Goal: Communication & Community: Ask a question

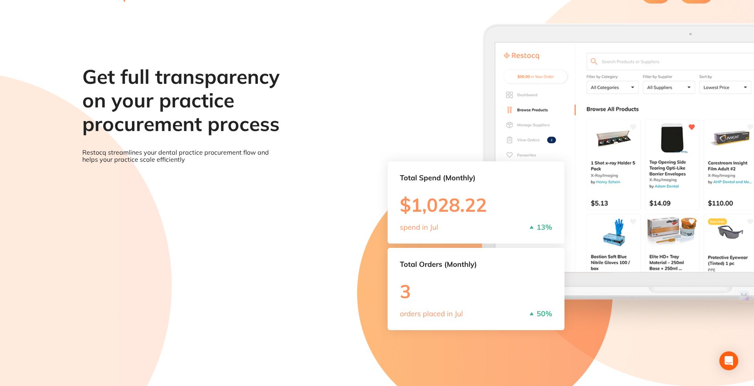
scroll to position [38, 0]
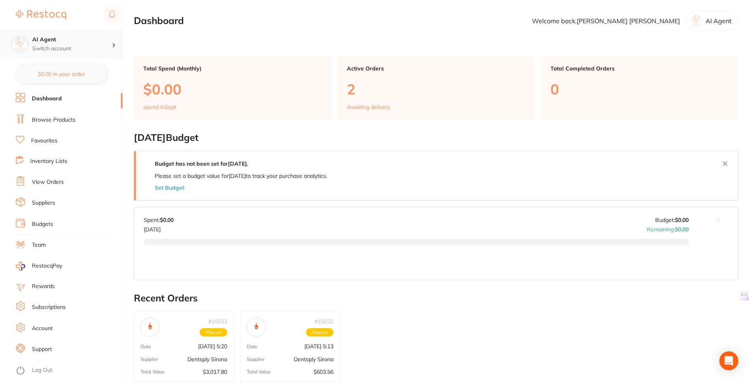
click at [54, 41] on h4 "AI Agent" at bounding box center [72, 40] width 80 height 8
click at [68, 45] on p "Switch account" at bounding box center [72, 49] width 80 height 8
click at [93, 43] on h4 "AI Agent" at bounding box center [72, 40] width 80 height 8
click at [100, 43] on h4 "AI Agent" at bounding box center [72, 40] width 80 height 8
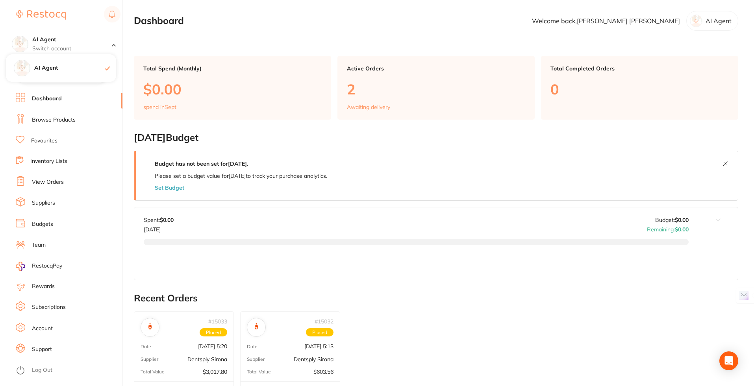
click at [741, 372] on body "$0.00 AI Agent Switch account AI Agent $0.00 in your order Dashboard Browse Pro…" at bounding box center [377, 193] width 754 height 386
click at [735, 362] on div "Open Intercom Messenger" at bounding box center [729, 361] width 21 height 21
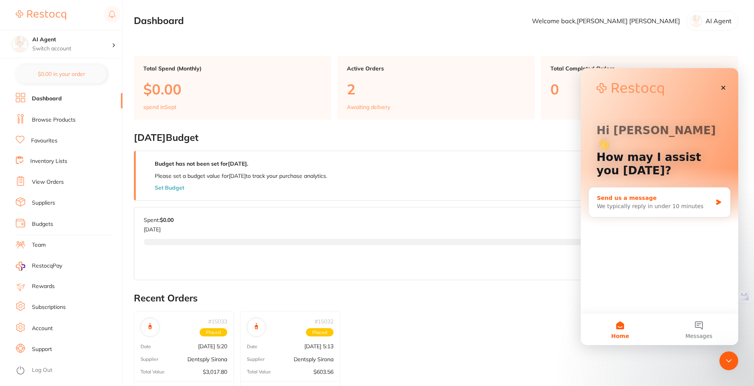
click at [623, 194] on div "Send us a message" at bounding box center [654, 198] width 115 height 8
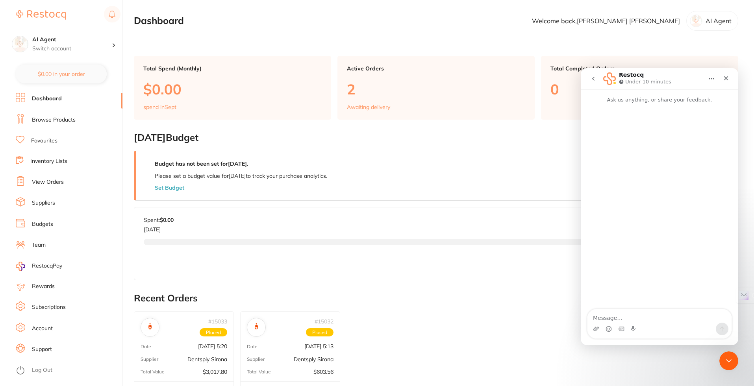
click at [722, 281] on div "Intercom messenger" at bounding box center [660, 207] width 158 height 206
click at [673, 318] on textarea "Message…" at bounding box center [660, 316] width 144 height 13
click at [721, 73] on div "Close" at bounding box center [726, 78] width 14 height 14
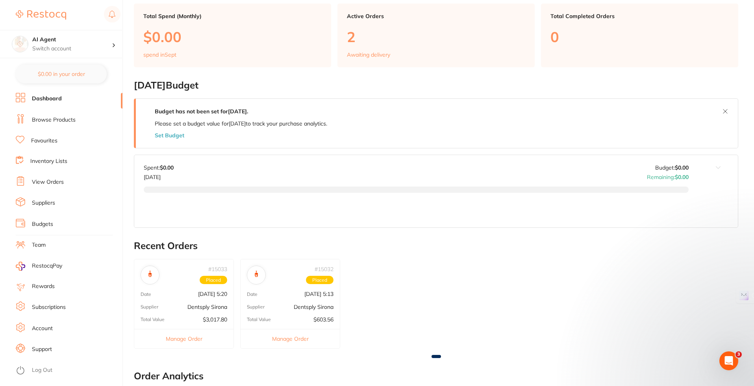
scroll to position [71, 0]
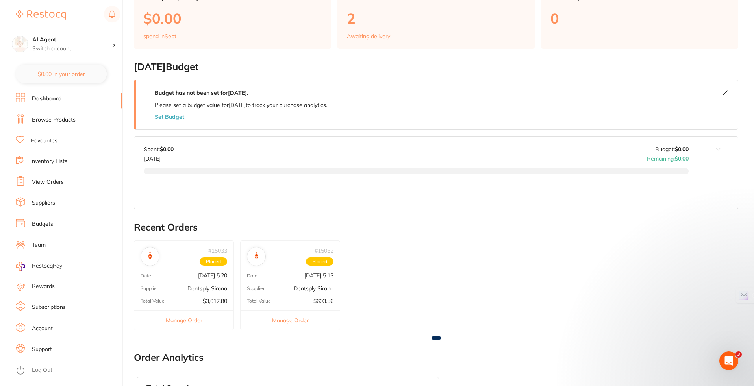
click at [20, 261] on li "RestocqPay" at bounding box center [65, 266] width 113 height 11
click at [32, 264] on span "RestocqPay" at bounding box center [47, 266] width 30 height 8
